Goal: Information Seeking & Learning: Learn about a topic

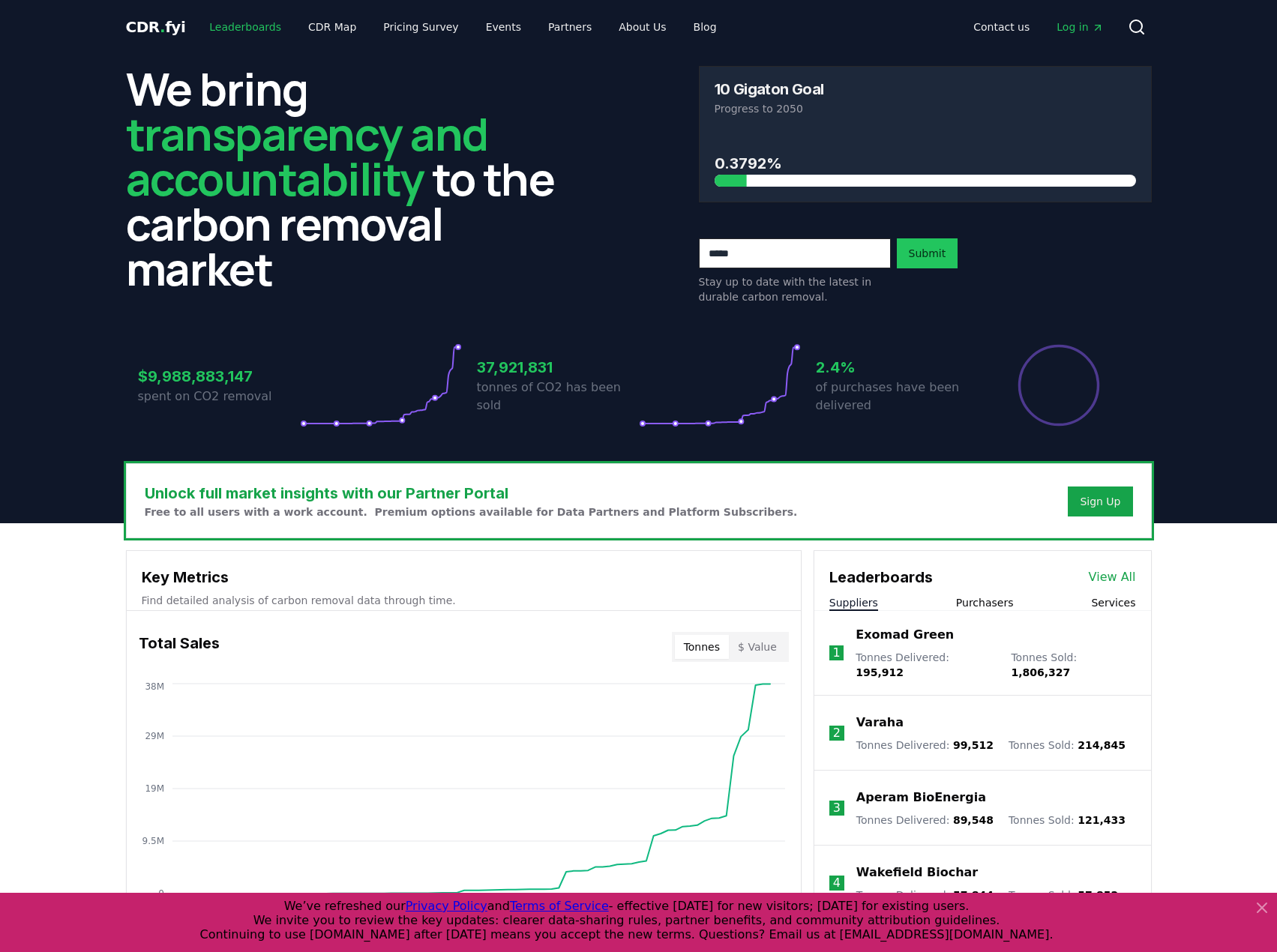
drag, startPoint x: 249, startPoint y: 27, endPoint x: 229, endPoint y: 59, distance: 37.7
click at [249, 26] on link "Leaderboards" at bounding box center [244, 27] width 96 height 27
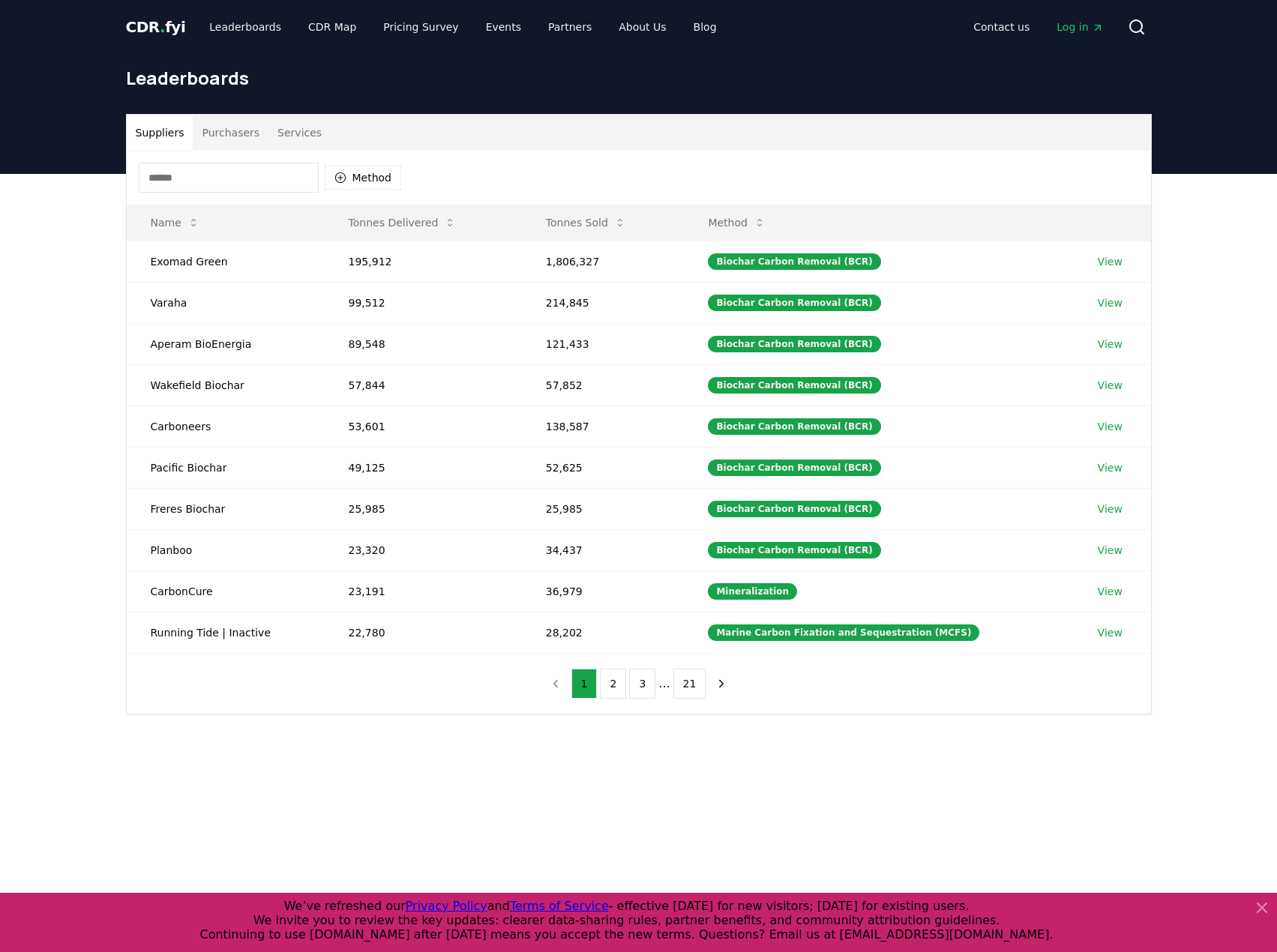
click at [175, 177] on input at bounding box center [228, 177] width 180 height 30
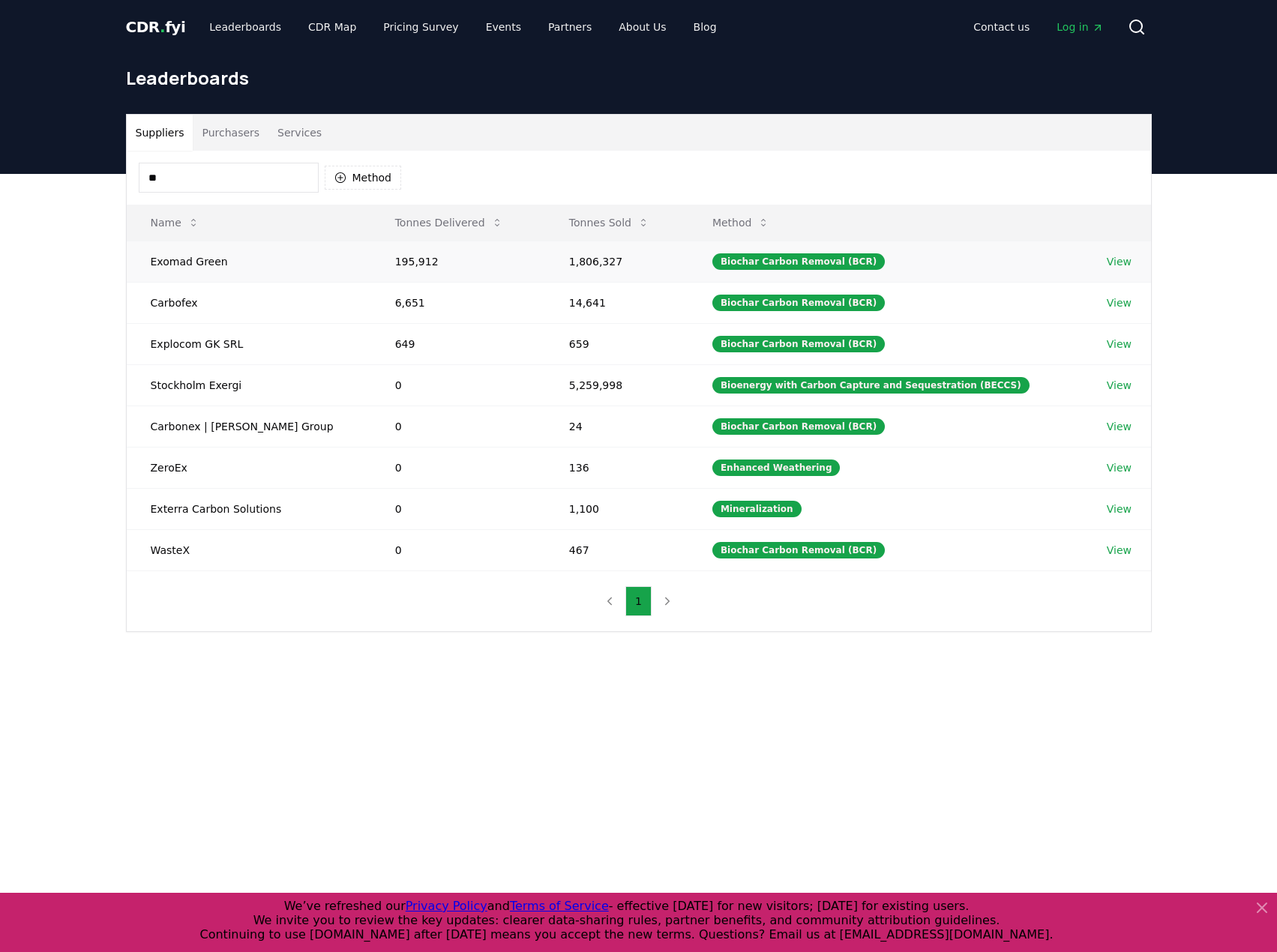
type input "**"
click at [232, 273] on td "Exomad Green" at bounding box center [249, 261] width 244 height 41
click at [1114, 259] on link "View" at bounding box center [1119, 261] width 25 height 15
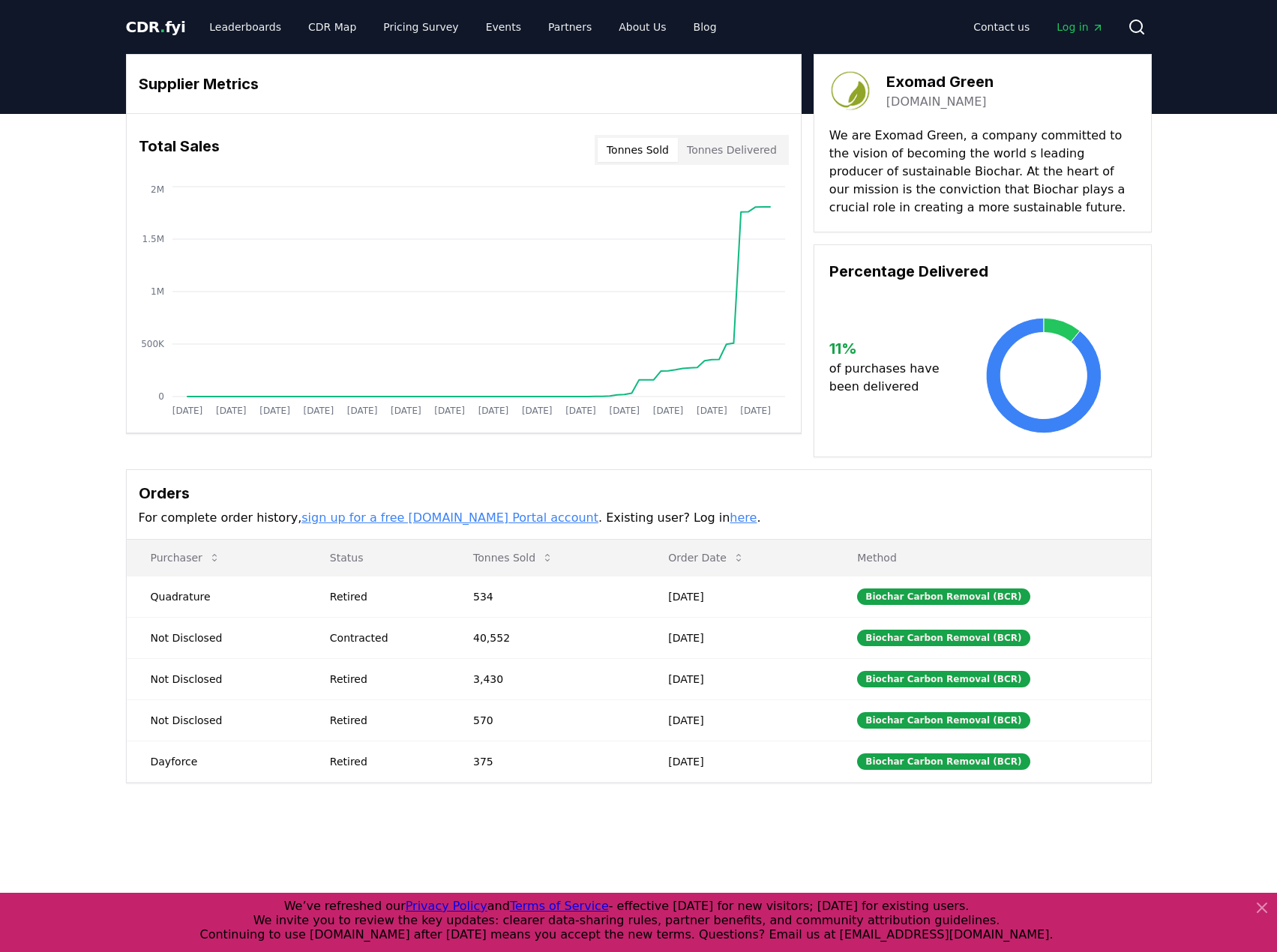
click at [110, 244] on div "Supplier Metrics Total Sales Tonnes Sold Tonnes Delivered Jan 2019 Jul 2019 Jan…" at bounding box center [638, 478] width 1277 height 729
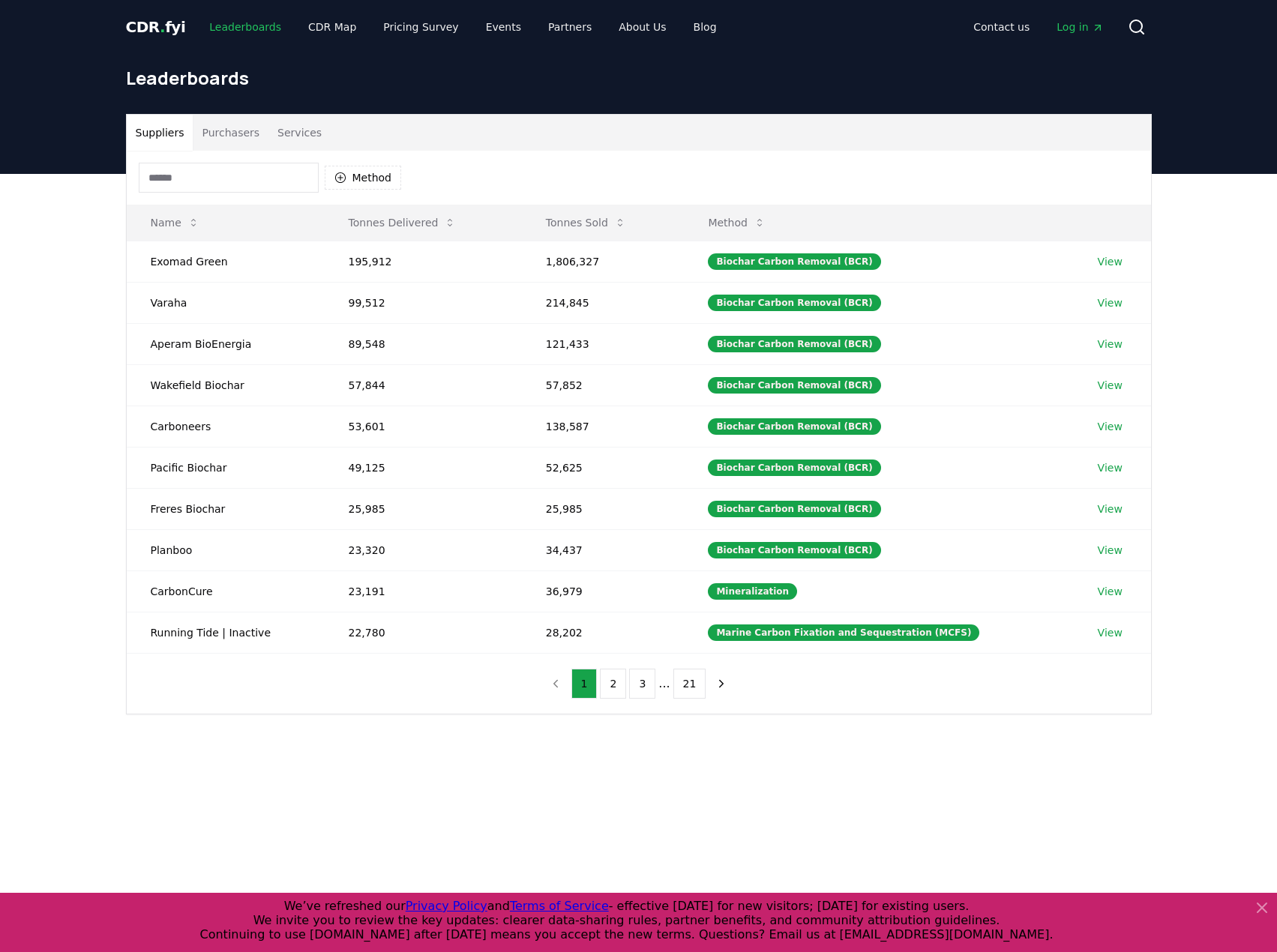
click at [253, 19] on link "Leaderboards" at bounding box center [244, 27] width 96 height 27
click at [329, 23] on link "CDR Map" at bounding box center [332, 27] width 72 height 27
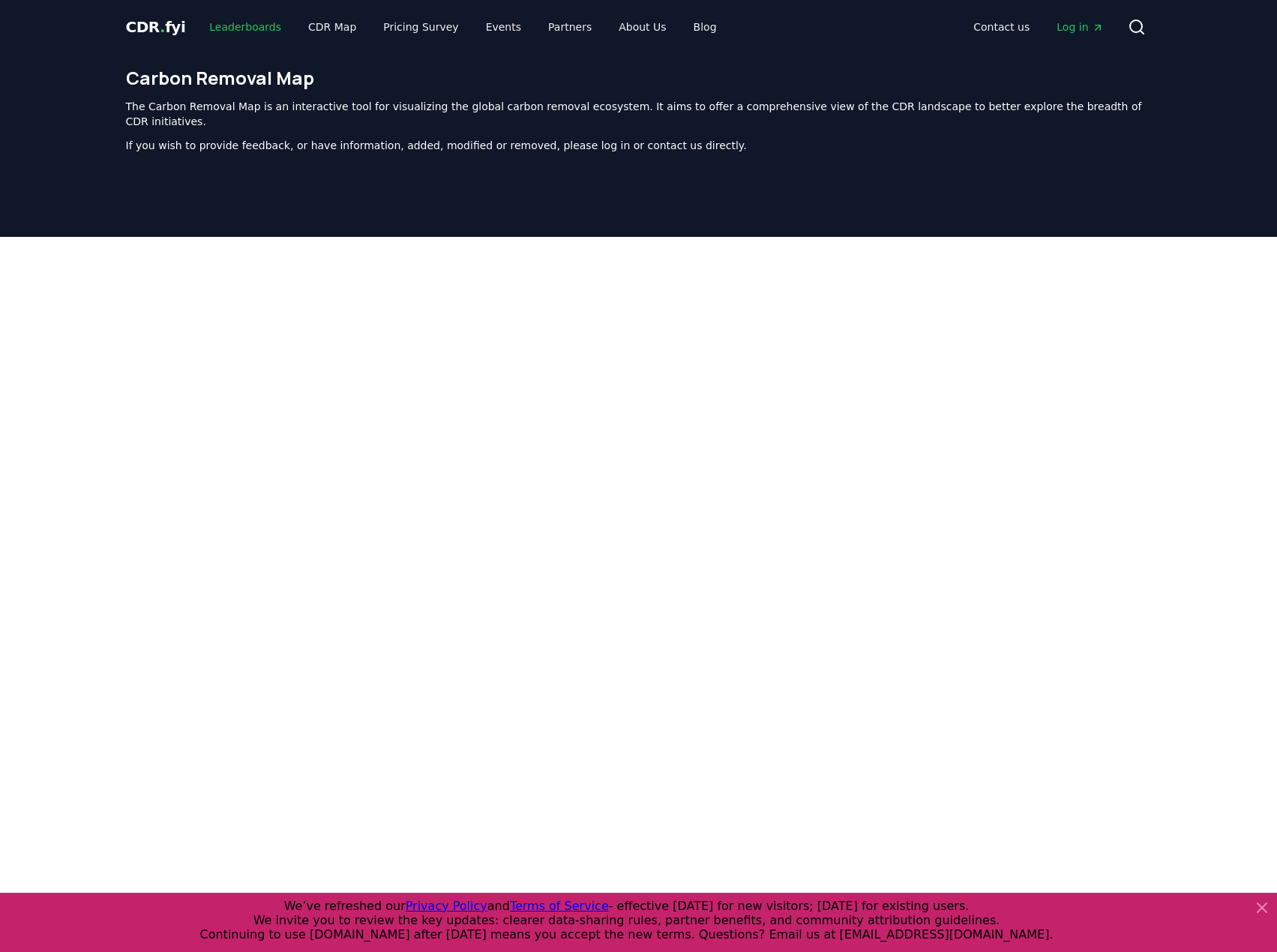
click at [234, 31] on link "Leaderboards" at bounding box center [244, 27] width 96 height 27
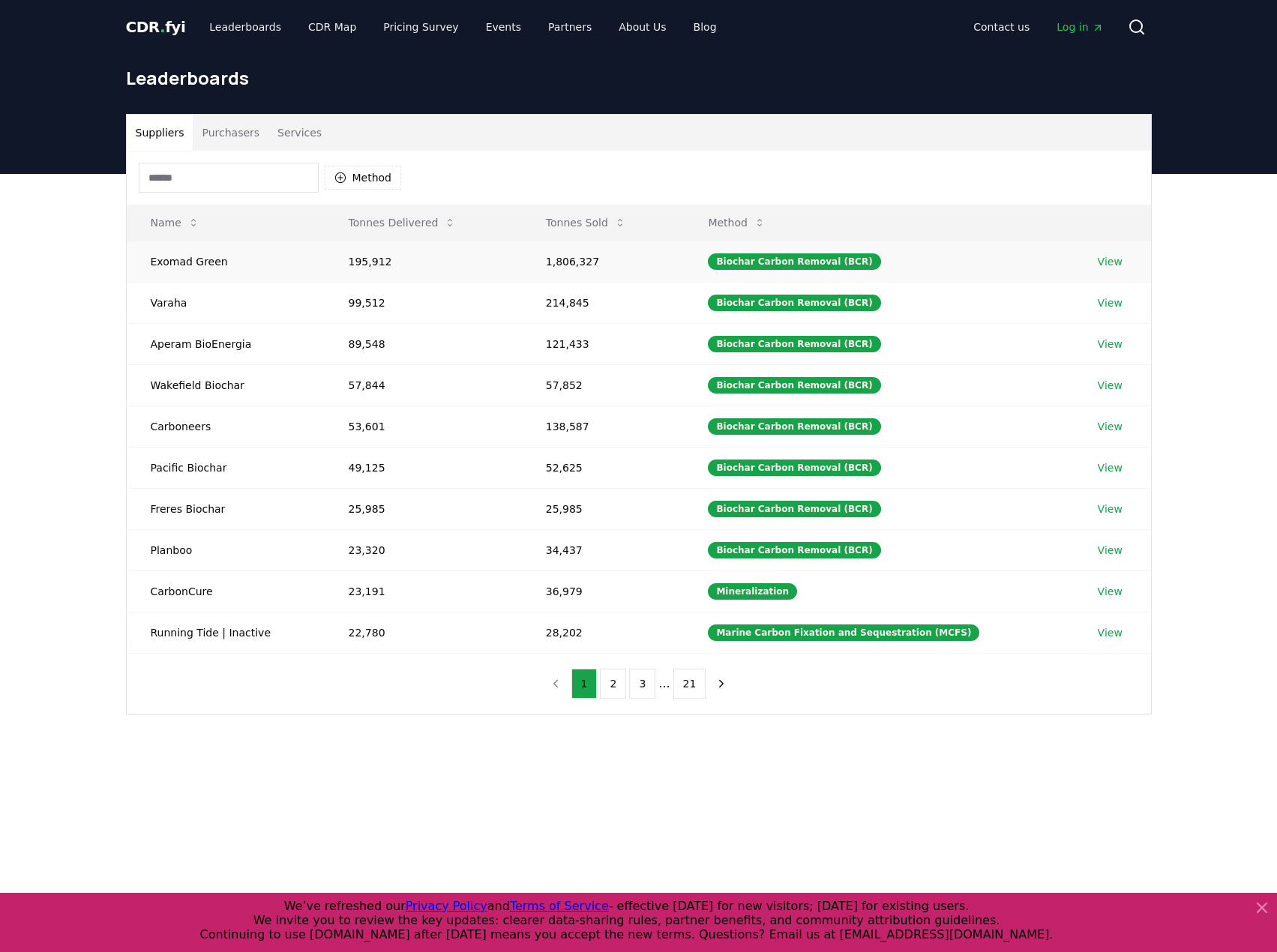
click at [1098, 265] on link "View" at bounding box center [1110, 261] width 25 height 15
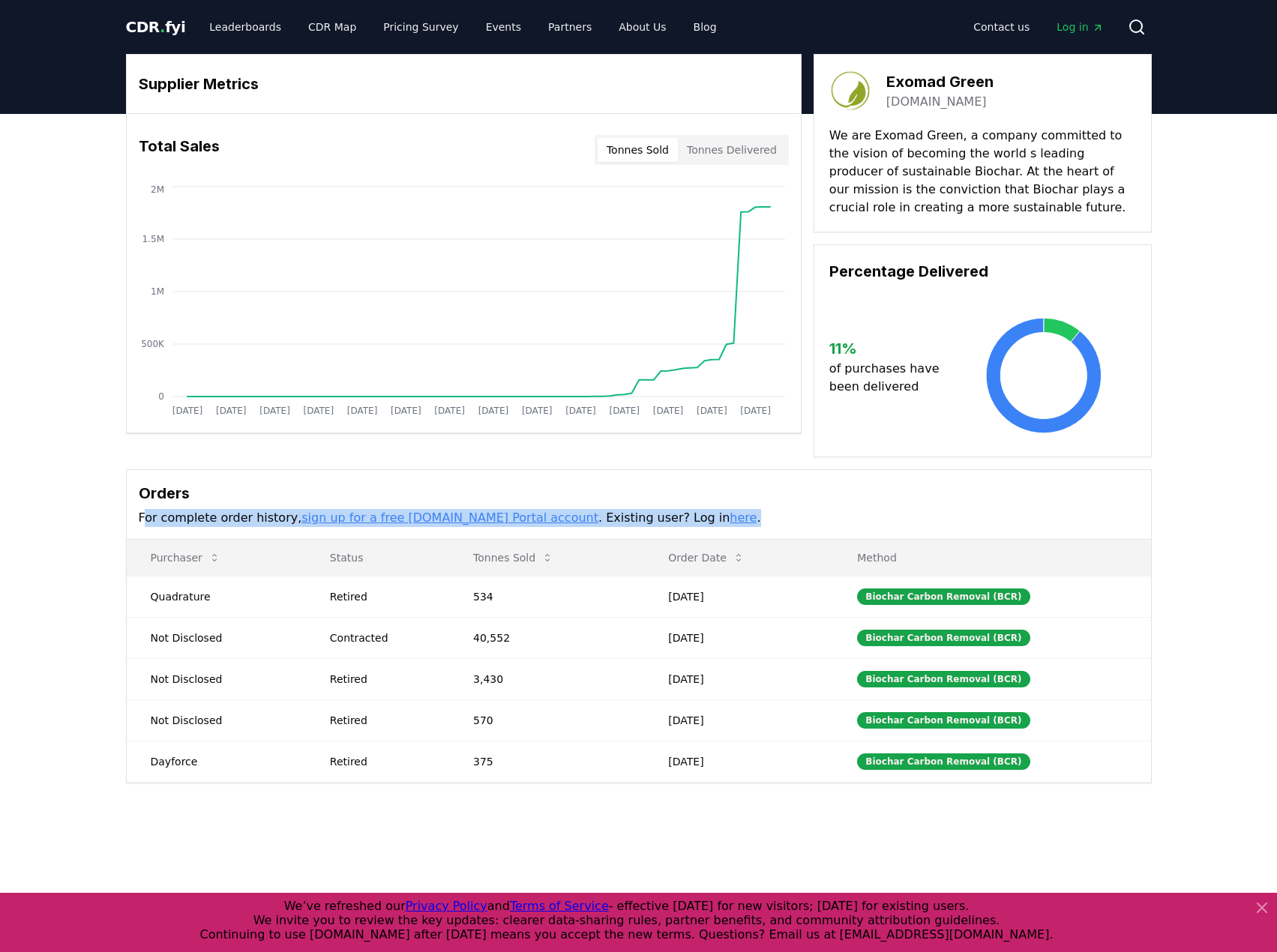
drag, startPoint x: 142, startPoint y: 518, endPoint x: 665, endPoint y: 513, distance: 523.0
click at [665, 513] on p "For complete order history, sign up for a free CDR.fyi Portal account . Existin…" at bounding box center [638, 518] width 1000 height 18
click at [115, 450] on div "Supplier Metrics Total Sales Tonnes Sold Tonnes Delivered Jan 2019 Jul 2019 Jan…" at bounding box center [638, 418] width 1049 height 729
click at [66, 327] on div "Supplier Metrics Total Sales Tonnes Sold Tonnes Delivered Jan 2019 Jul 2019 Jan…" at bounding box center [638, 478] width 1277 height 729
click at [1250, 358] on div "Supplier Metrics Total Sales Tonnes Sold Tonnes Delivered Jan 2019 Jul 2019 Jan…" at bounding box center [638, 478] width 1277 height 729
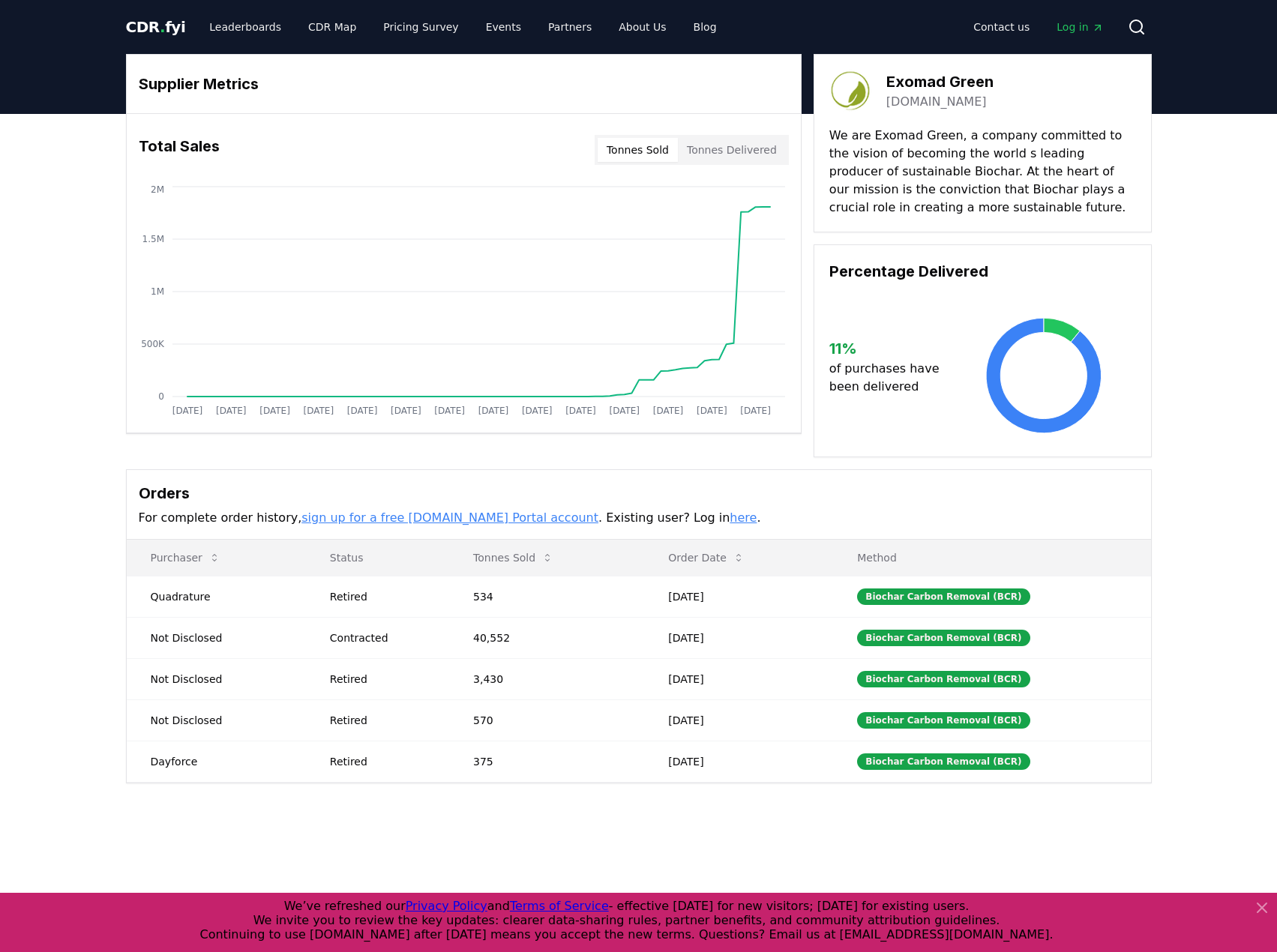
click at [729, 522] on link "here" at bounding box center [743, 518] width 27 height 14
